Goal: Information Seeking & Learning: Learn about a topic

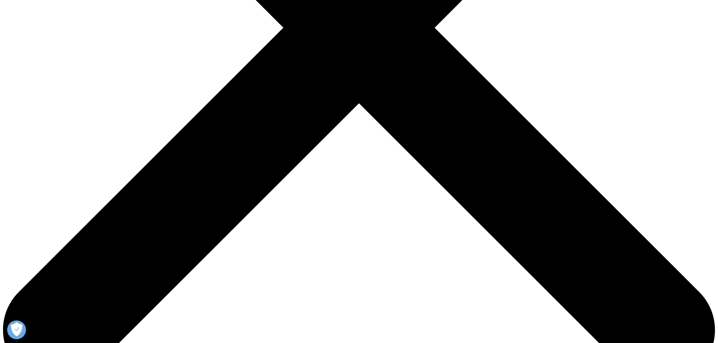
scroll to position [189, 0]
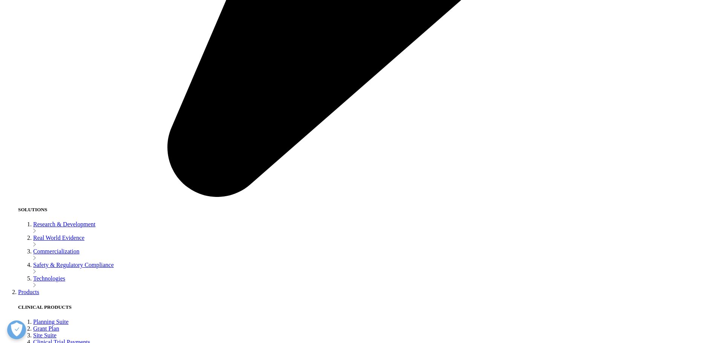
scroll to position [0, 449]
drag, startPoint x: 337, startPoint y: 255, endPoint x: 622, endPoint y: 255, distance: 285.4
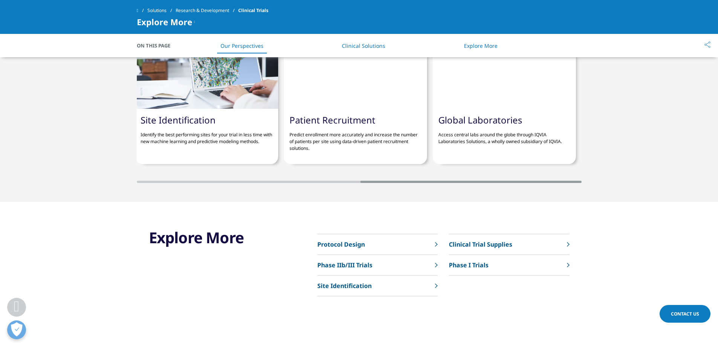
click at [622, 183] on div "Protocol Design Assess your protocol against real world evidence using advanced…" at bounding box center [359, 104] width 718 height 158
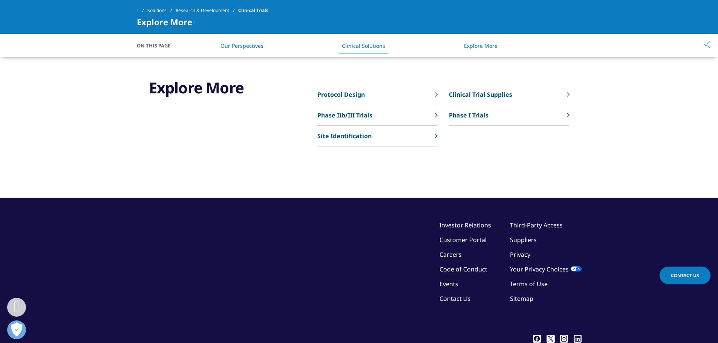
scroll to position [1767, 0]
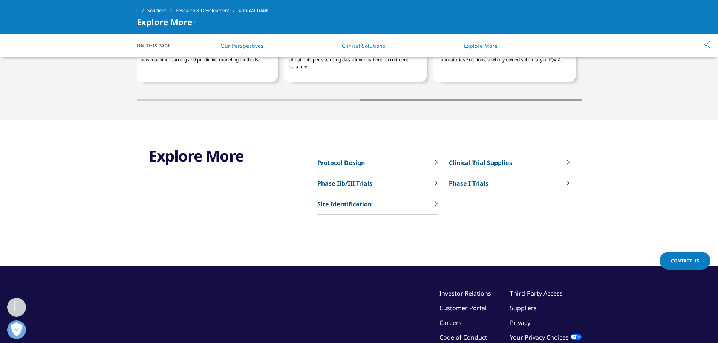
click at [409, 170] on link "Protocol Design" at bounding box center [377, 163] width 120 height 21
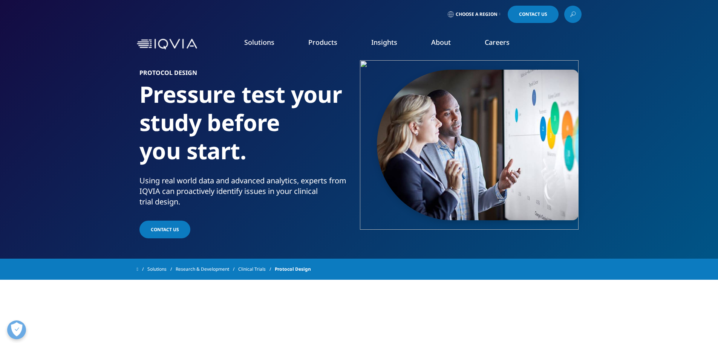
click at [72, 93] on link "Planning Suite" at bounding box center [97, 94] width 130 height 8
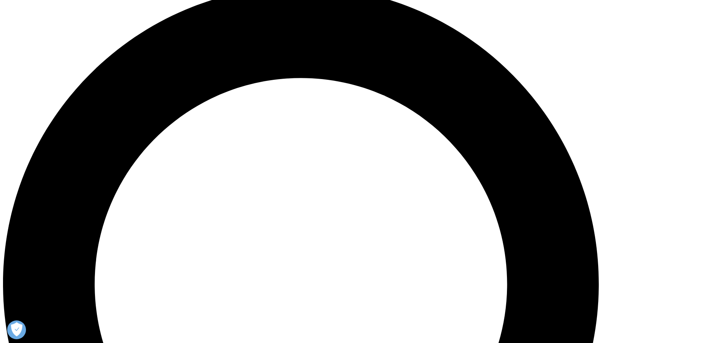
scroll to position [679, 0]
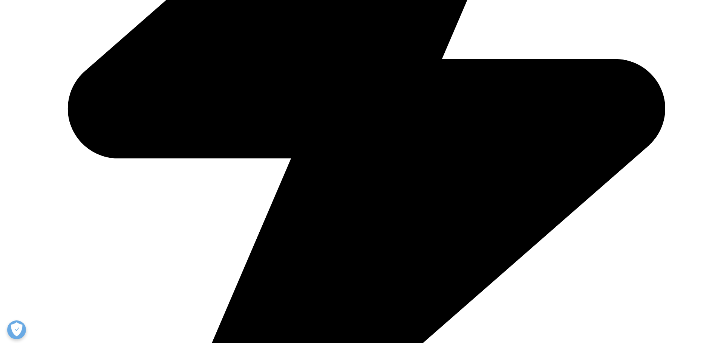
scroll to position [1398, 0]
